Goal: Entertainment & Leisure: Consume media (video, audio)

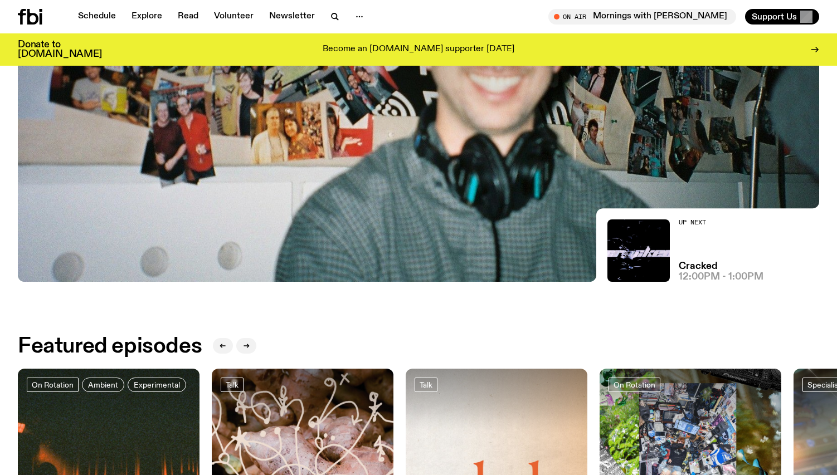
scroll to position [285, 0]
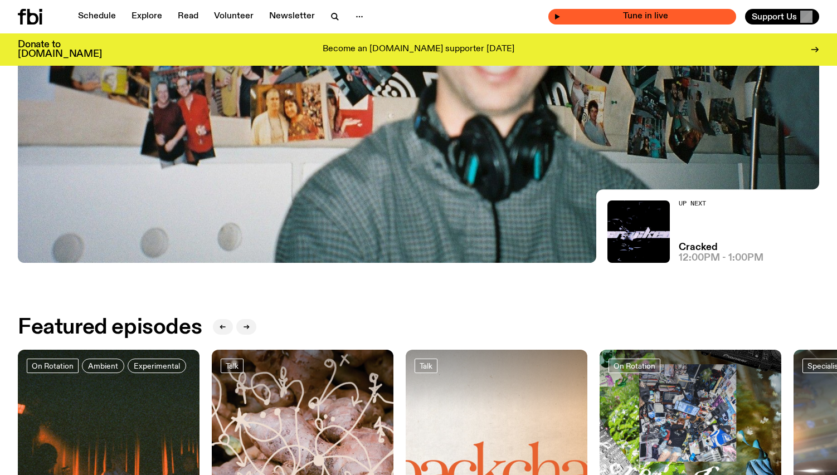
click at [690, 17] on span "Tune in live" at bounding box center [646, 16] width 170 height 8
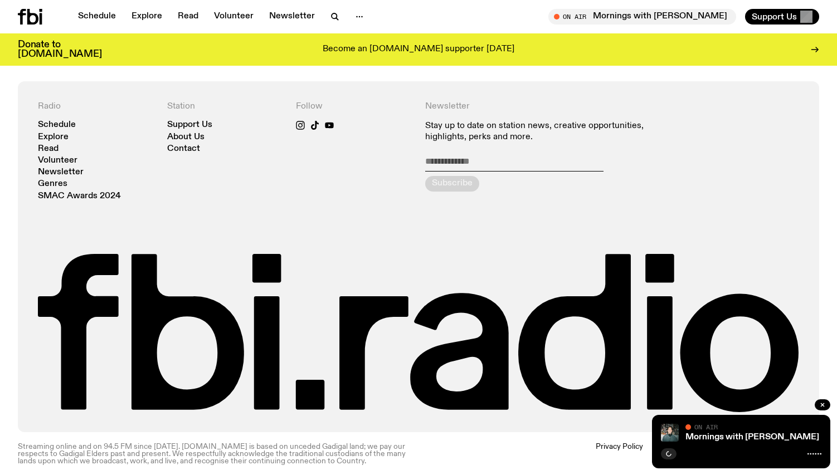
scroll to position [2453, 0]
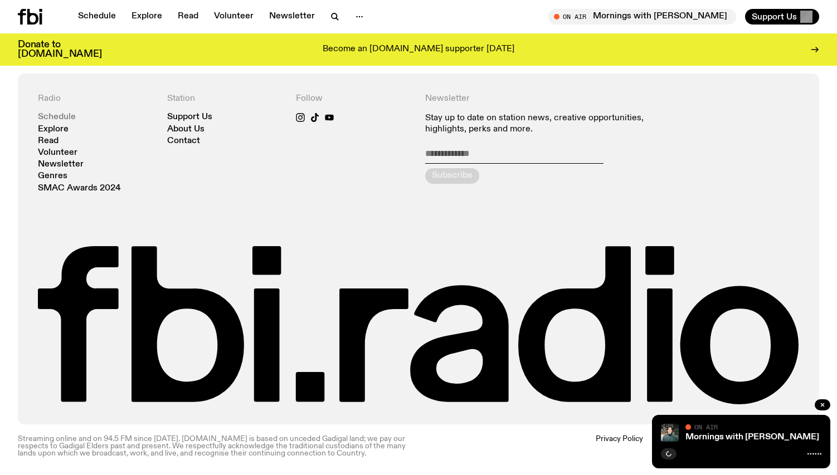
click at [67, 119] on link "Schedule" at bounding box center [57, 117] width 38 height 8
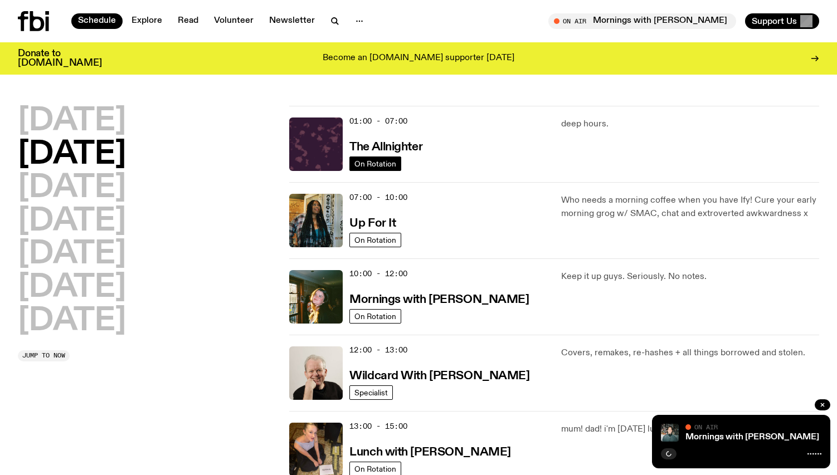
click at [389, 161] on span "On Rotation" at bounding box center [376, 163] width 42 height 8
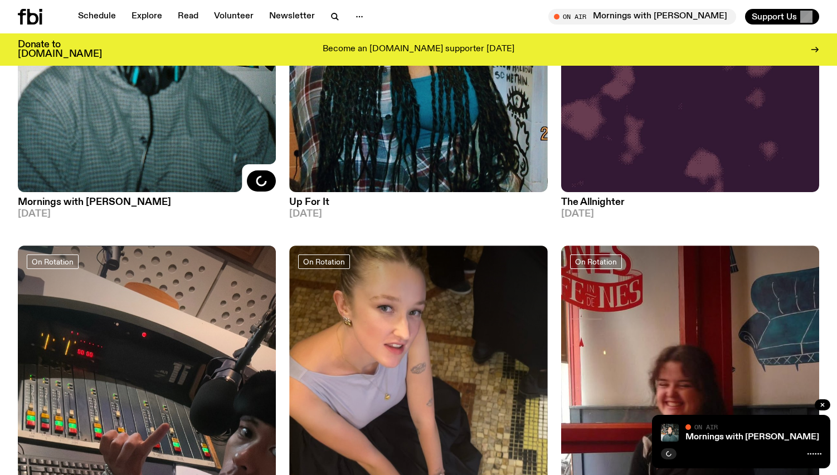
scroll to position [313, 0]
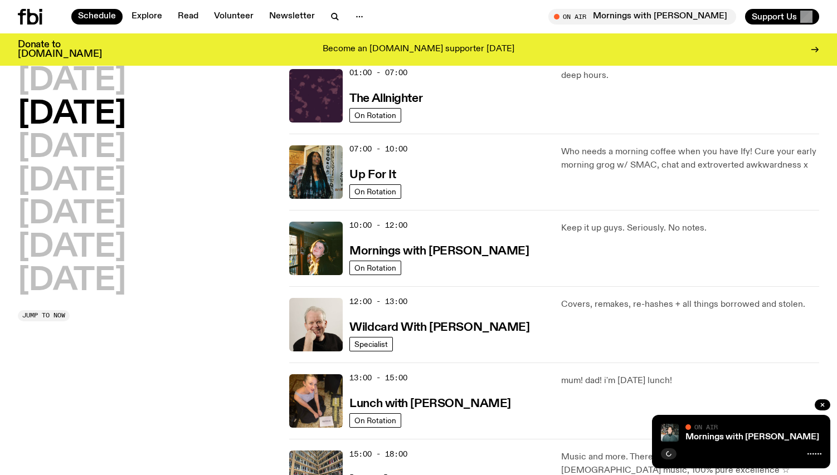
scroll to position [104, 0]
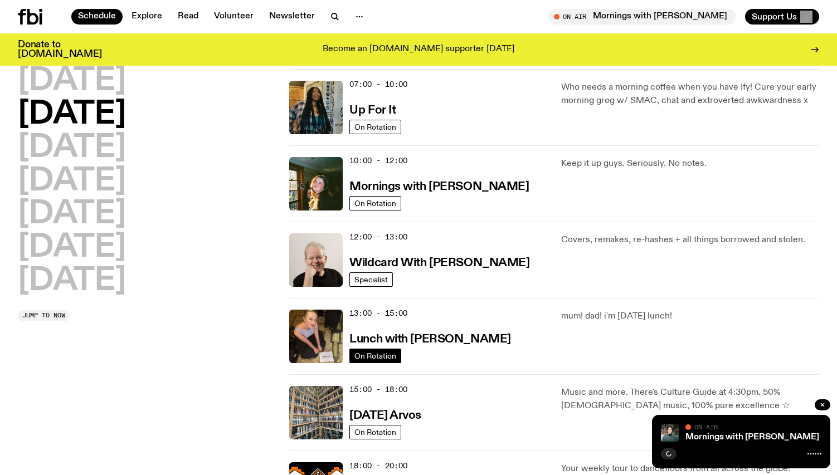
click at [386, 358] on span "On Rotation" at bounding box center [376, 356] width 42 height 8
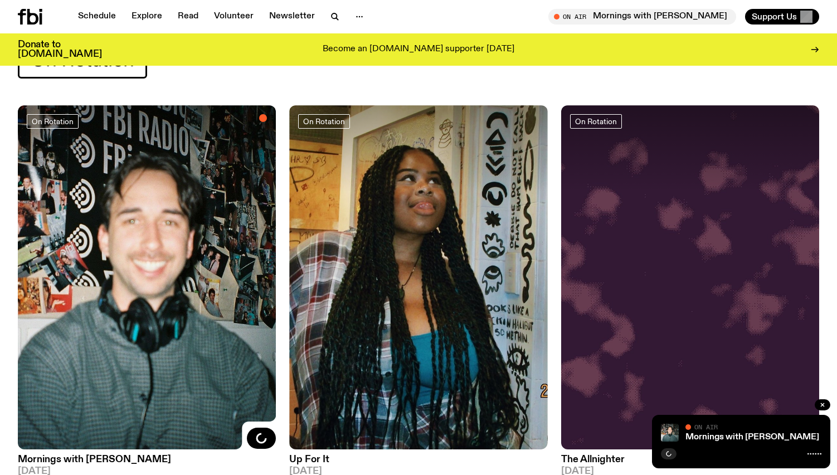
scroll to position [54, 0]
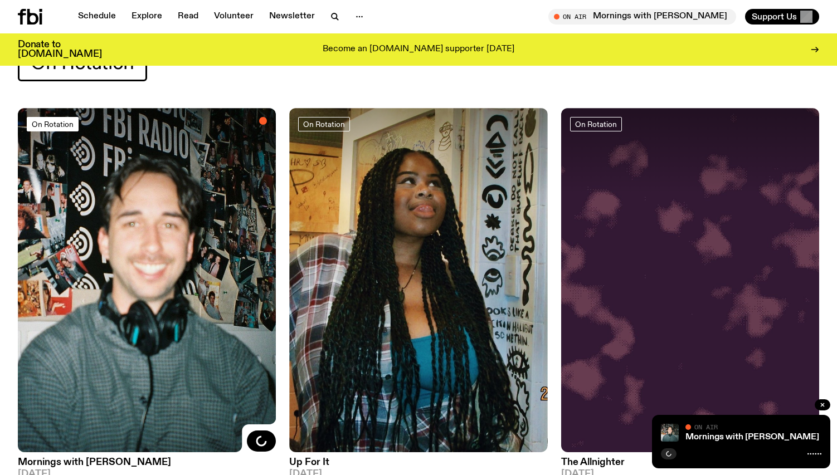
click at [74, 125] on link "On Rotation" at bounding box center [53, 124] width 52 height 14
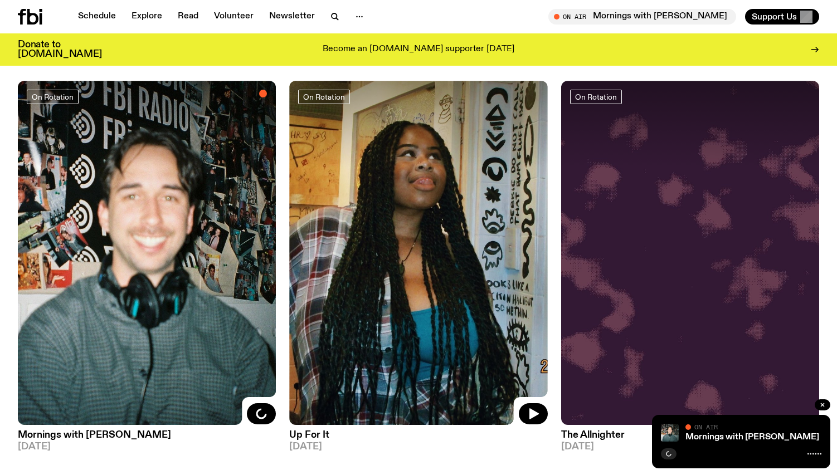
scroll to position [74, 0]
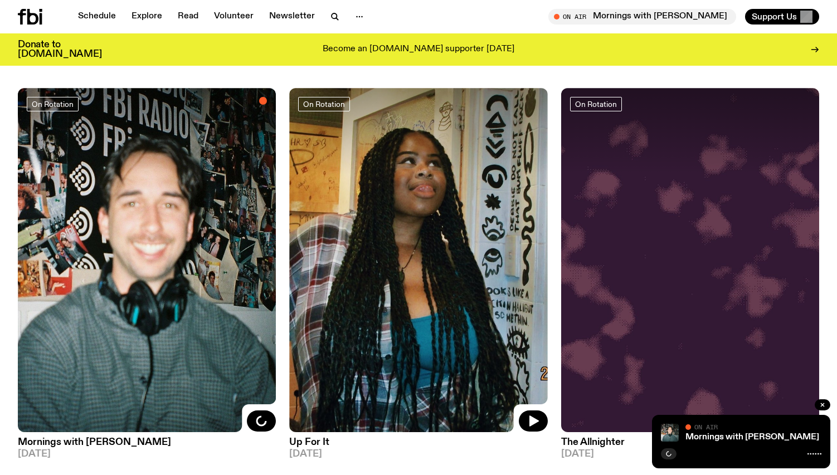
click at [390, 202] on img at bounding box center [418, 260] width 258 height 344
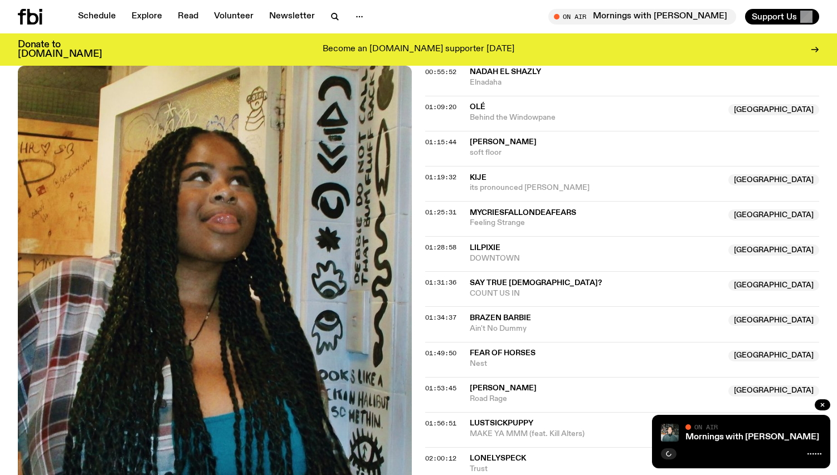
scroll to position [802, 0]
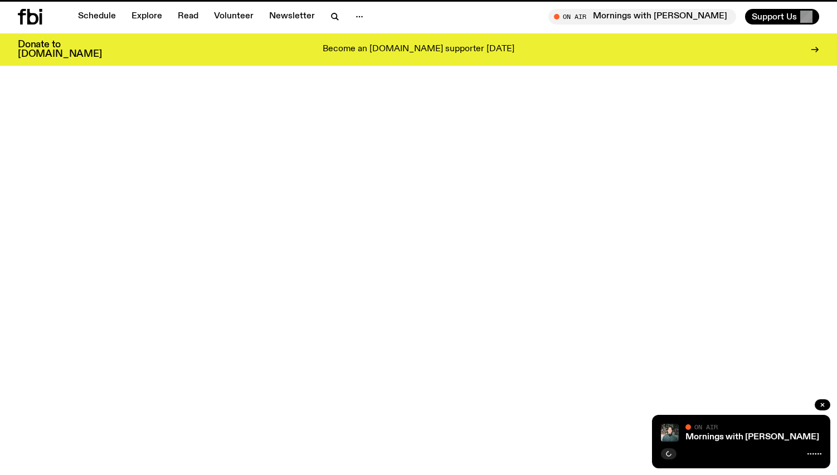
scroll to position [74, 0]
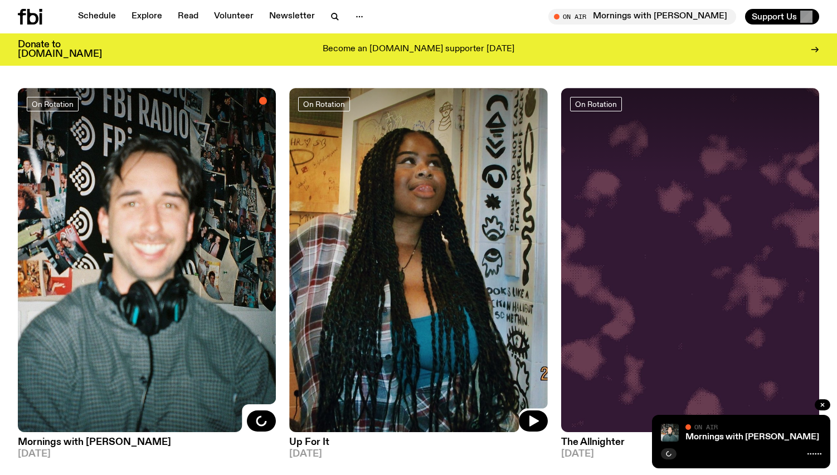
click at [644, 242] on img at bounding box center [690, 260] width 258 height 344
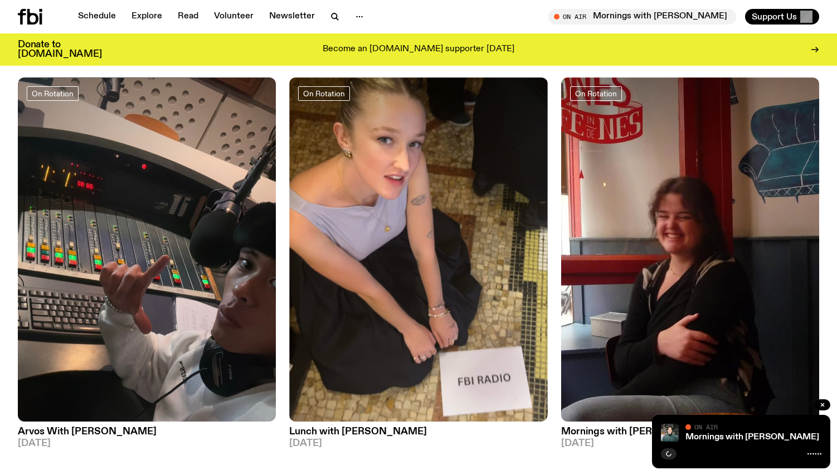
scroll to position [498, 0]
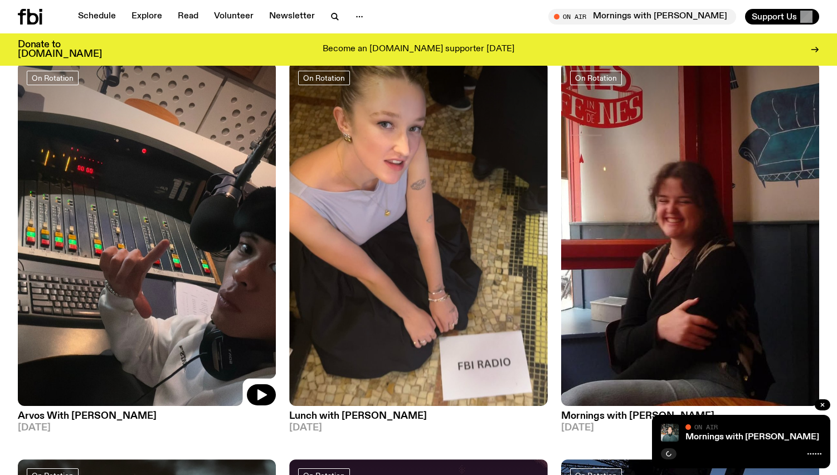
click at [185, 198] on img at bounding box center [147, 234] width 258 height 344
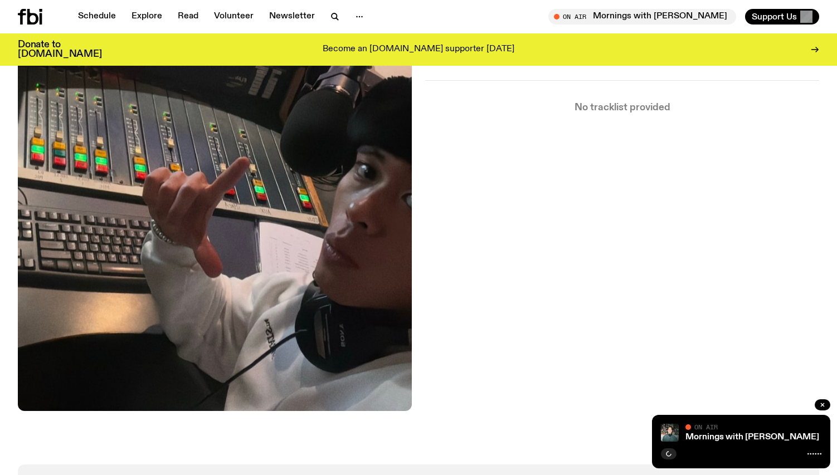
scroll to position [344, 0]
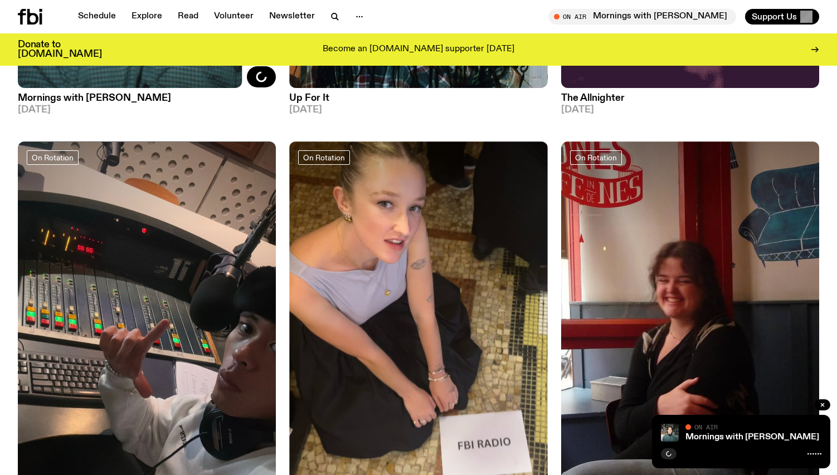
scroll to position [406, 0]
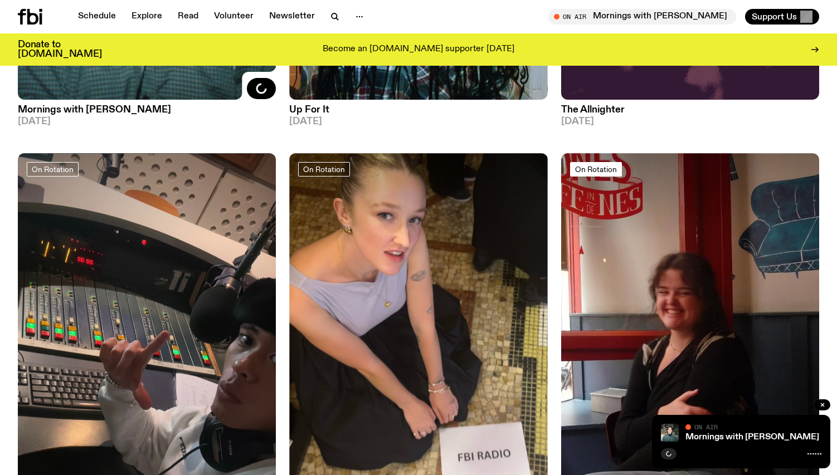
click at [591, 171] on span "On Rotation" at bounding box center [596, 169] width 42 height 8
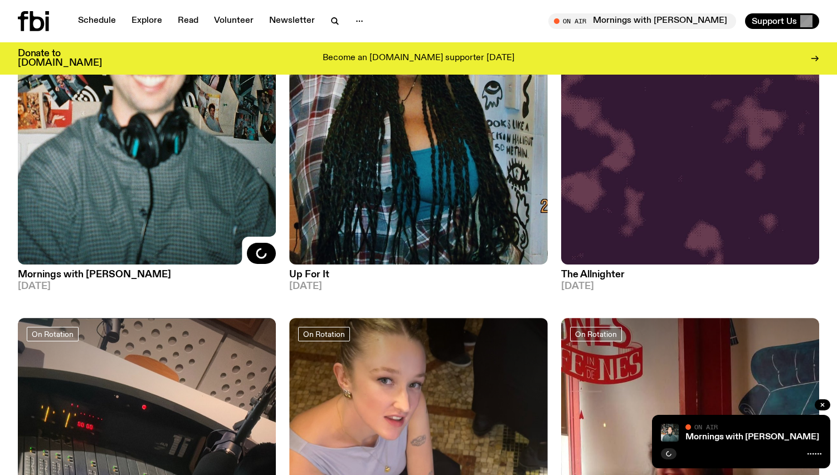
scroll to position [0, 0]
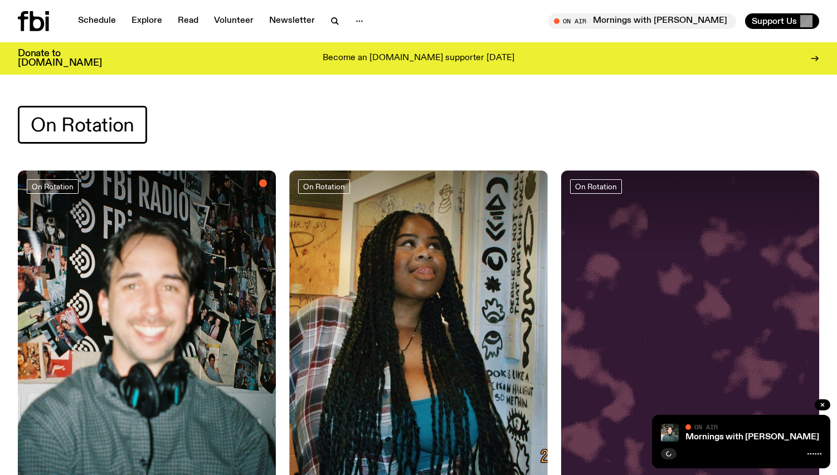
click at [97, 121] on span "On Rotation" at bounding box center [83, 125] width 104 height 22
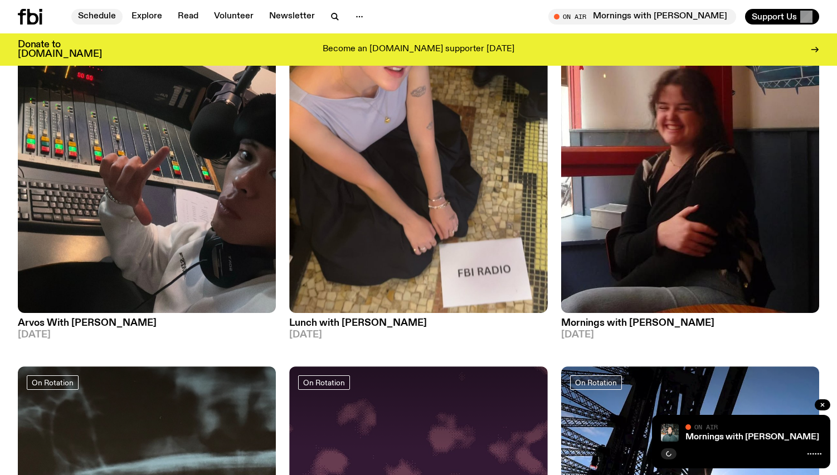
scroll to position [592, 0]
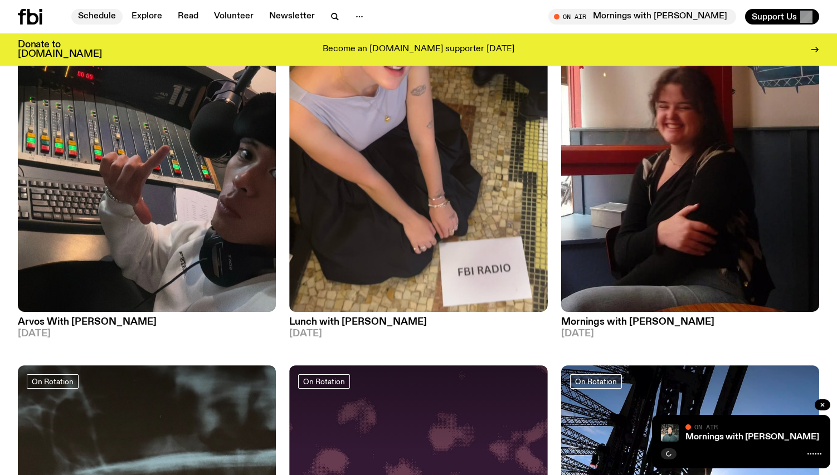
click at [100, 17] on link "Schedule" at bounding box center [96, 17] width 51 height 16
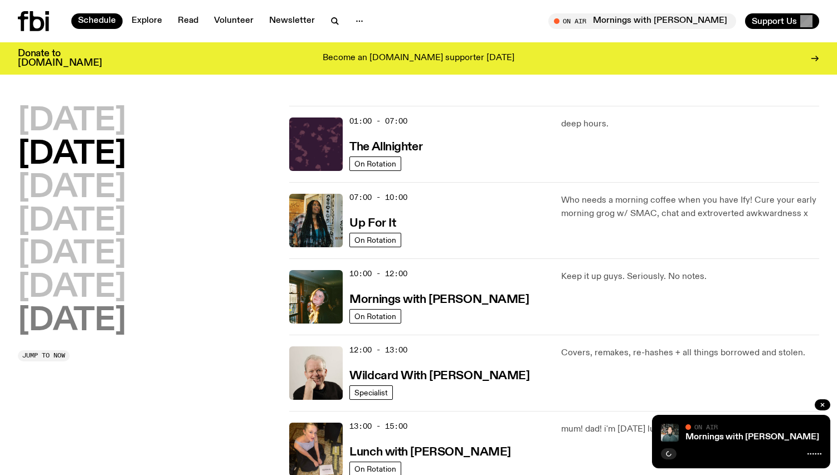
click at [94, 322] on h2 "[DATE]" at bounding box center [72, 321] width 108 height 31
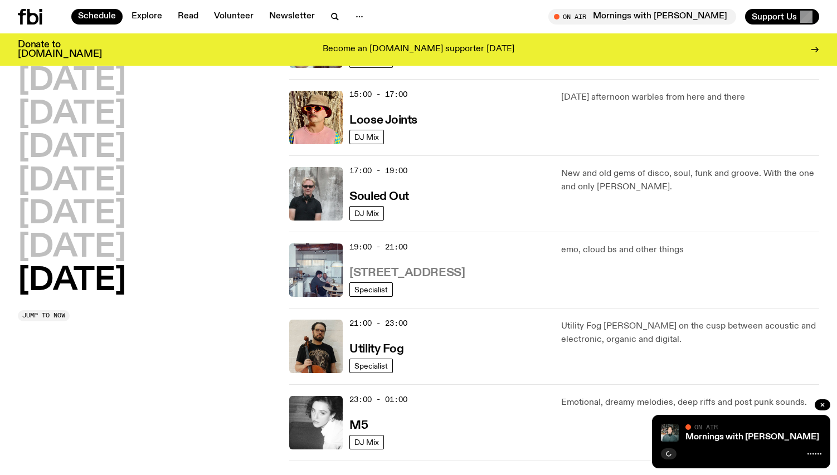
scroll to position [618, 0]
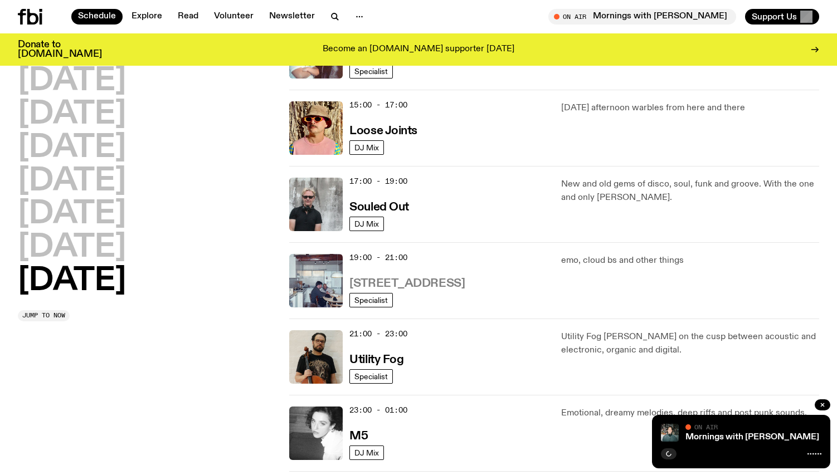
click at [375, 285] on h3 "[STREET_ADDRESS]" at bounding box center [406, 284] width 115 height 12
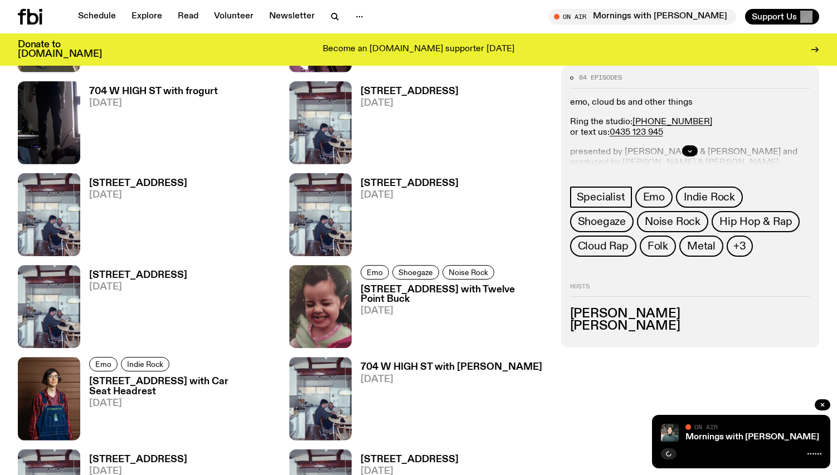
scroll to position [478, 0]
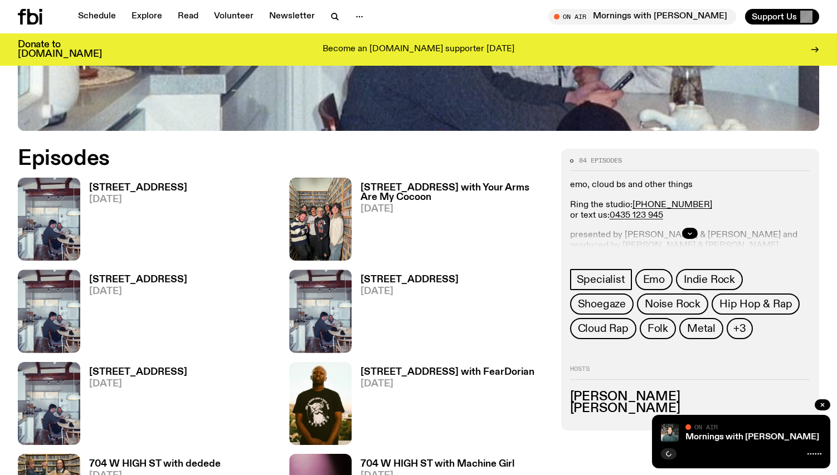
click at [130, 187] on h3 "[STREET_ADDRESS]" at bounding box center [138, 187] width 98 height 9
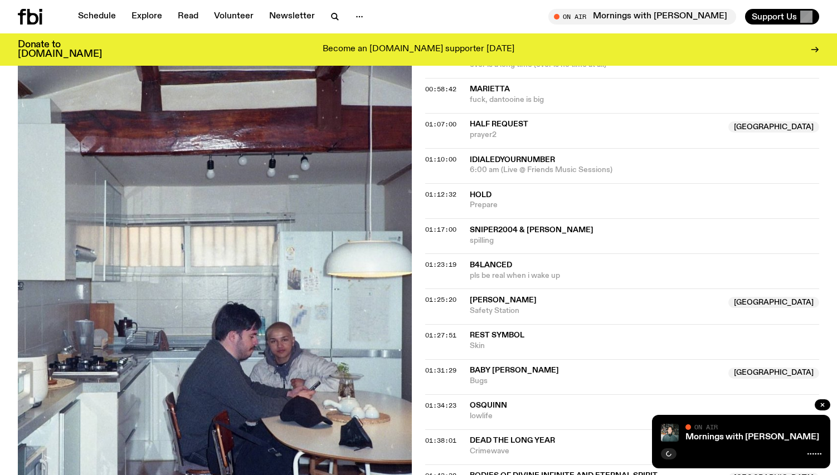
scroll to position [906, 0]
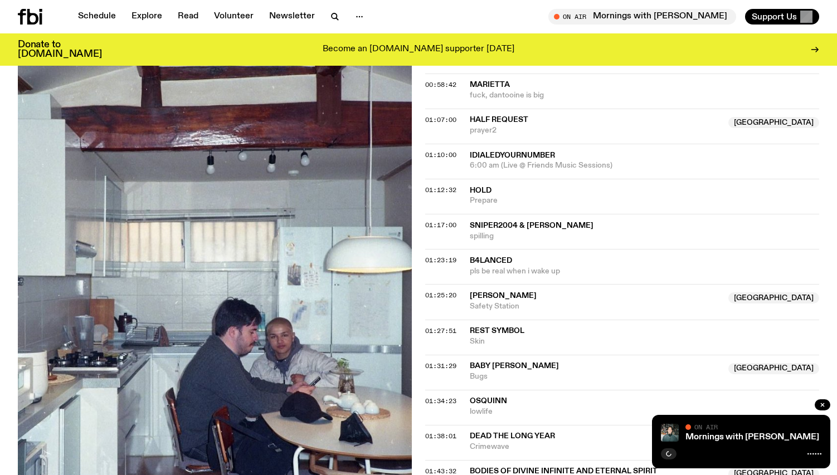
click at [492, 264] on span "b4lanced" at bounding box center [491, 261] width 42 height 8
click at [503, 257] on span "b4lanced" at bounding box center [491, 261] width 42 height 8
click at [452, 257] on span "01:23:19" at bounding box center [440, 260] width 31 height 9
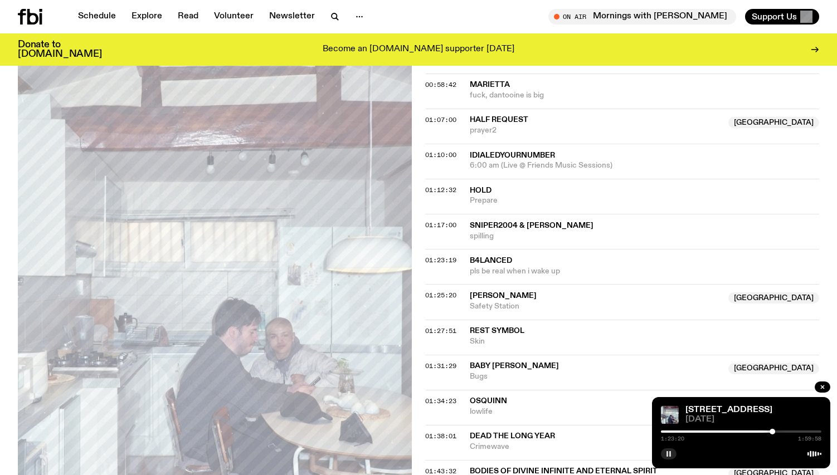
click at [669, 455] on rect "button" at bounding box center [670, 454] width 2 height 6
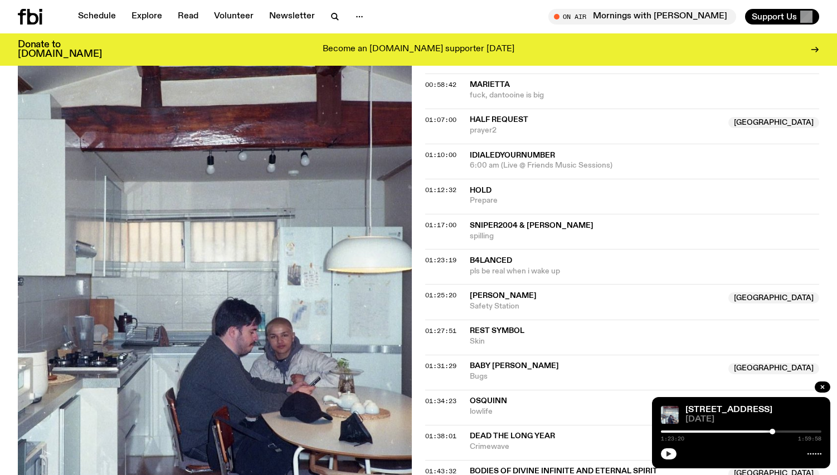
click at [506, 299] on span "[PERSON_NAME]" at bounding box center [503, 296] width 67 height 8
click at [496, 259] on span "b4lanced" at bounding box center [491, 261] width 42 height 8
click at [668, 451] on icon "button" at bounding box center [669, 454] width 7 height 7
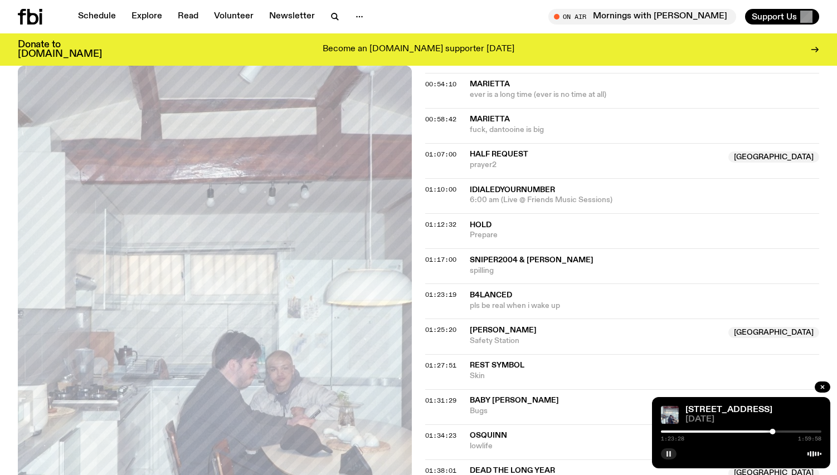
scroll to position [873, 0]
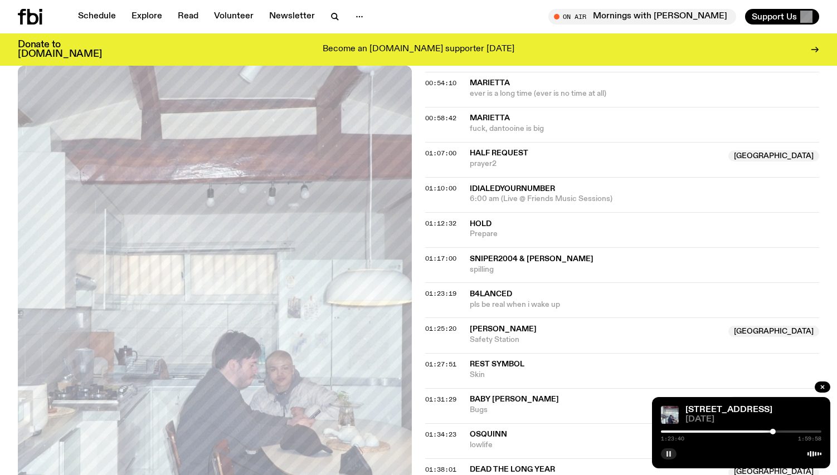
click at [772, 416] on span "[DATE]" at bounding box center [754, 420] width 136 height 8
click at [814, 456] on icon at bounding box center [815, 454] width 14 height 9
click at [700, 408] on link "[STREET_ADDRESS]" at bounding box center [729, 410] width 87 height 9
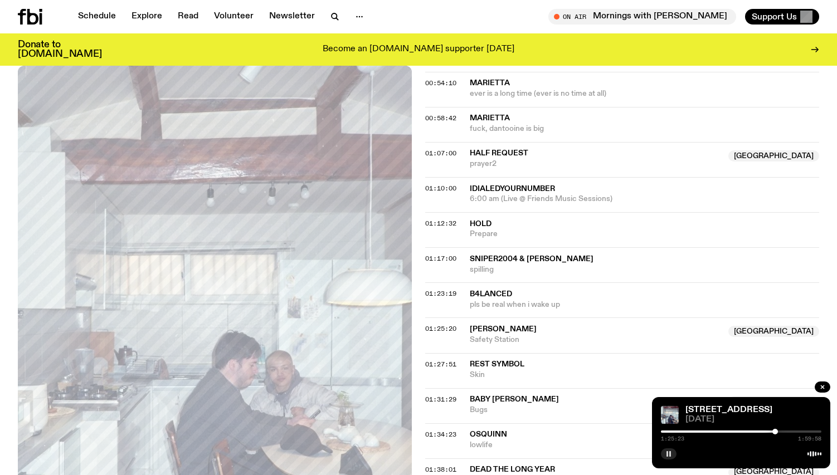
click at [775, 431] on div at bounding box center [776, 432] width 6 height 6
click at [775, 431] on div at bounding box center [775, 432] width 6 height 6
click at [664, 457] on button "button" at bounding box center [669, 454] width 16 height 11
